Goal: Task Accomplishment & Management: Manage account settings

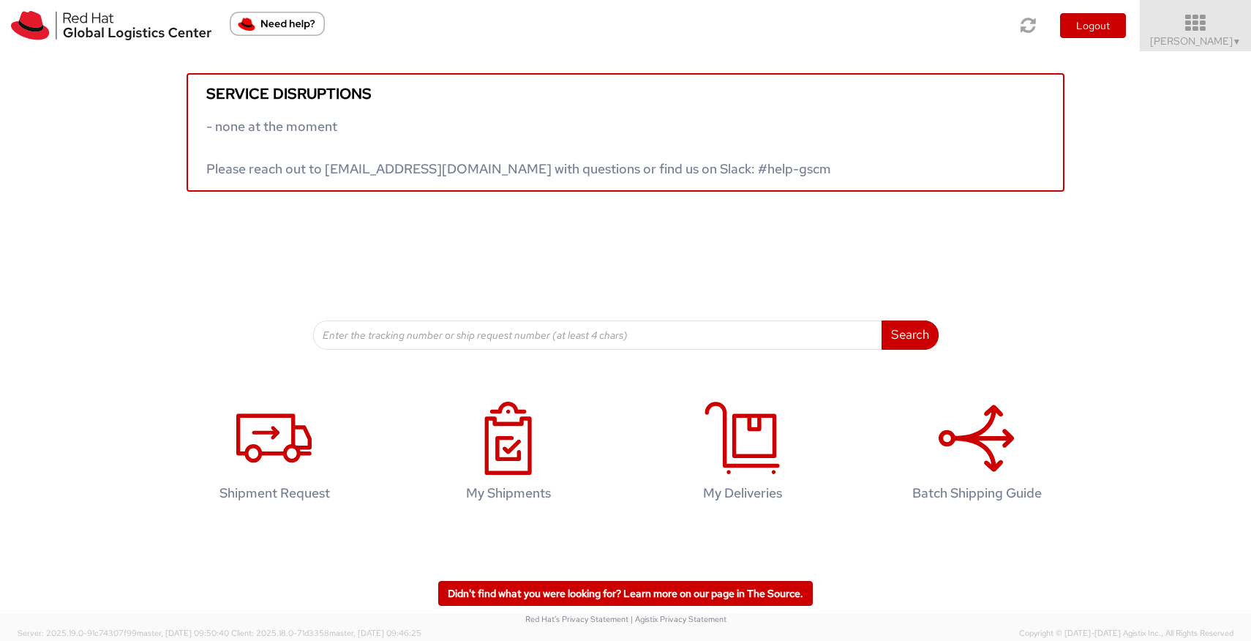
click at [1204, 31] on icon at bounding box center [1196, 23] width 128 height 20
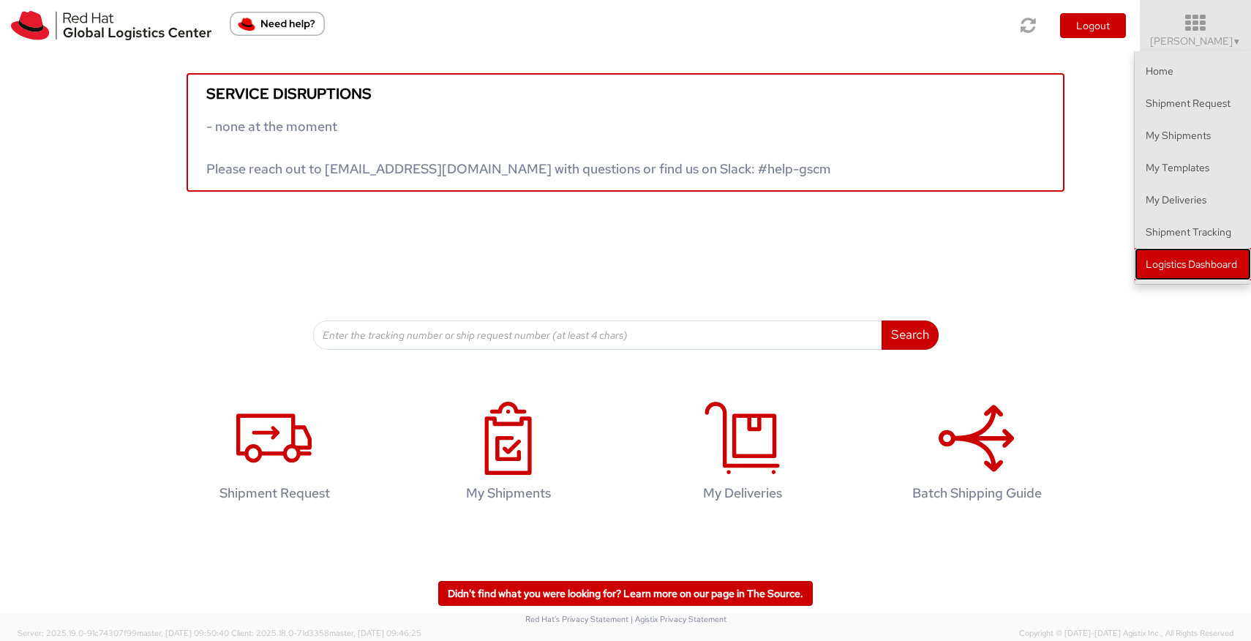
click at [1176, 253] on link "Logistics Dashboard" at bounding box center [1193, 264] width 116 height 32
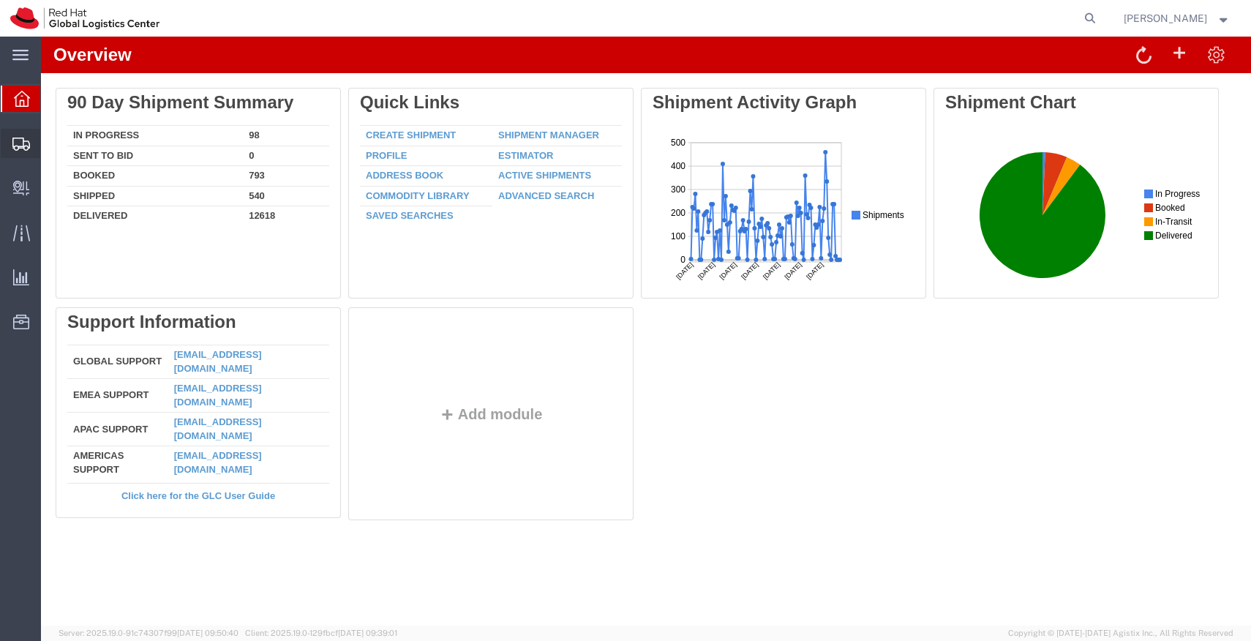
click at [48, 143] on span "Shipments" at bounding box center [45, 143] width 10 height 29
click at [50, 143] on span "Shipments" at bounding box center [45, 143] width 10 height 29
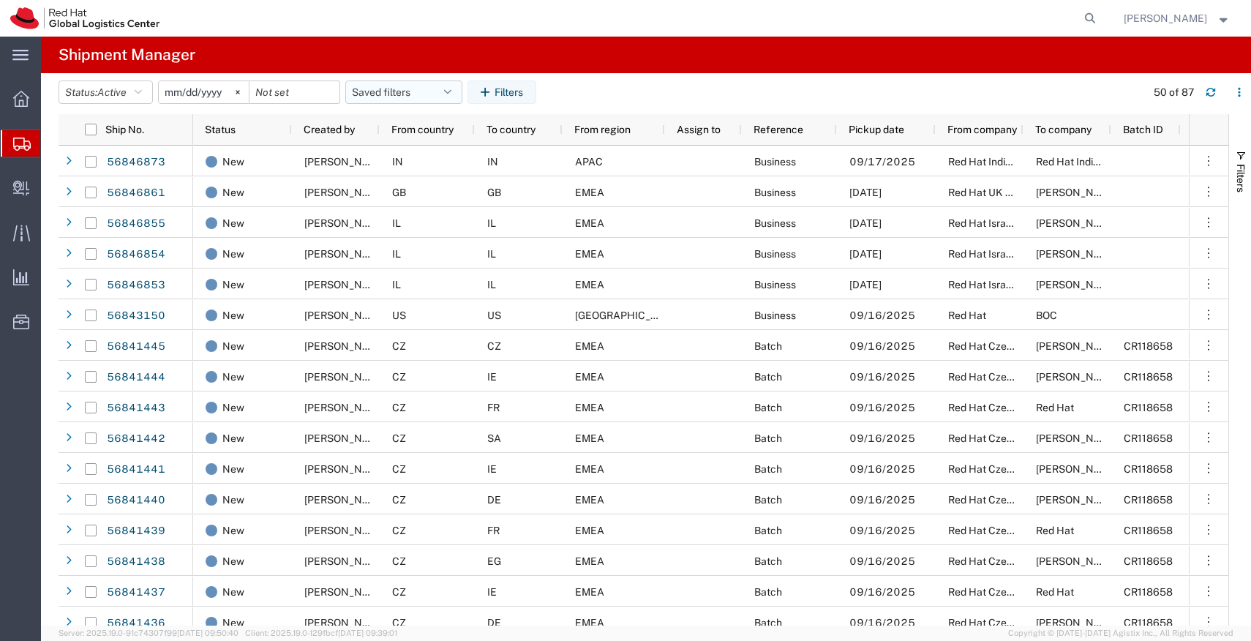
click at [451, 97] on icon "button" at bounding box center [447, 92] width 7 height 10
click at [419, 147] on span "APAC" at bounding box center [444, 156] width 192 height 27
type input "[DATE]"
